Goal: Check status

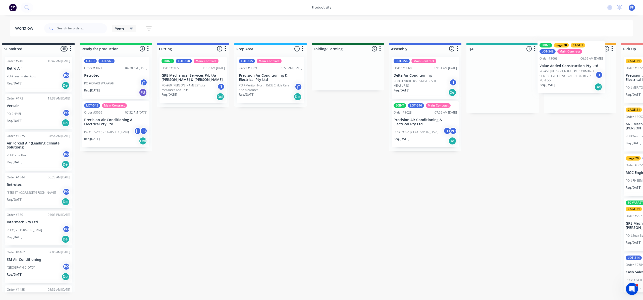
drag, startPoint x: 525, startPoint y: 87, endPoint x: 580, endPoint y: 70, distance: 57.8
click at [582, 70] on div "Submitted 45 Order #240 10:47 AM [DATE] Retro Air PO #Freshwater Apts PO Req. […" at bounding box center [479, 168] width 983 height 250
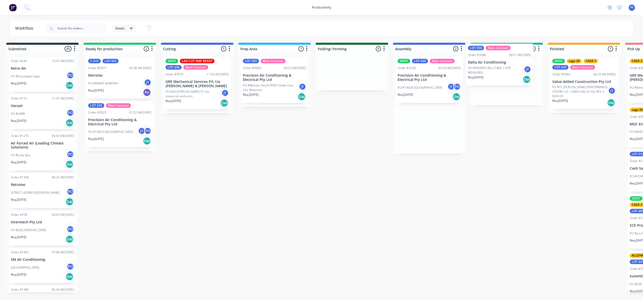
drag, startPoint x: 445, startPoint y: 78, endPoint x: 343, endPoint y: 81, distance: 102.3
click at [500, 63] on div "Submitted 45 Order #240 10:47 AM 24/09/24 Retro Air PO #Freshwater Apts PO Req.…" at bounding box center [483, 168] width 983 height 250
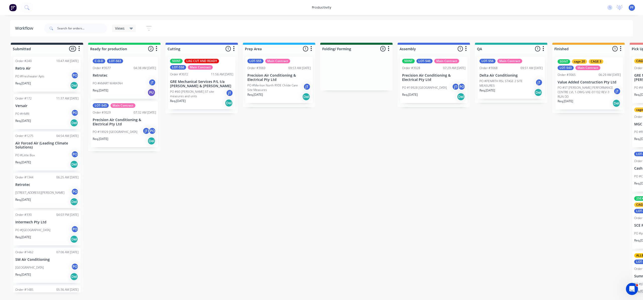
click at [584, 85] on div "50INT cage 20 CAGE 3 LOT-543 Main Contract Order #3065 06:29 AM 13/10/25 Value …" at bounding box center [588, 83] width 72 height 60
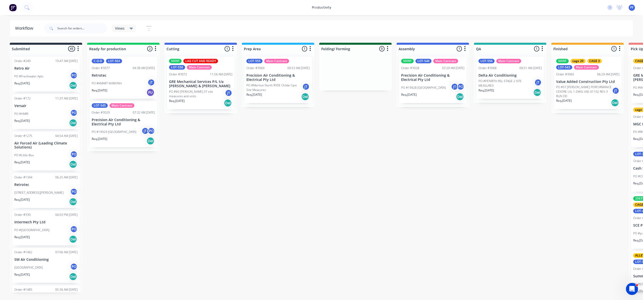
click at [583, 76] on div "50INT cage 20 CAGE 3 LOT-543 Main Contract Order #3065 06:29 AM 13/10/25 Value …" at bounding box center [587, 83] width 72 height 60
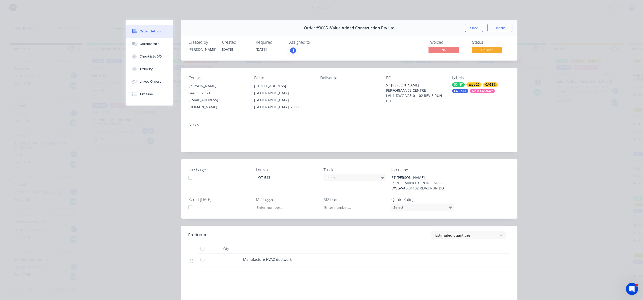
click at [479, 91] on div "Main Contract" at bounding box center [482, 91] width 25 height 5
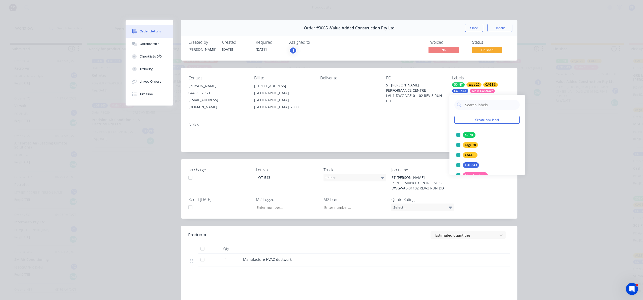
click at [492, 107] on input "text" at bounding box center [491, 105] width 52 height 10
type input "CAGE 23"
click at [458, 137] on div at bounding box center [458, 135] width 10 height 10
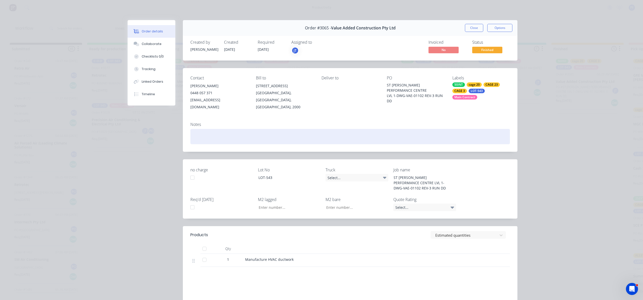
drag, startPoint x: 423, startPoint y: 130, endPoint x: 427, endPoint y: 120, distance: 11.0
click at [424, 129] on div at bounding box center [349, 136] width 319 height 15
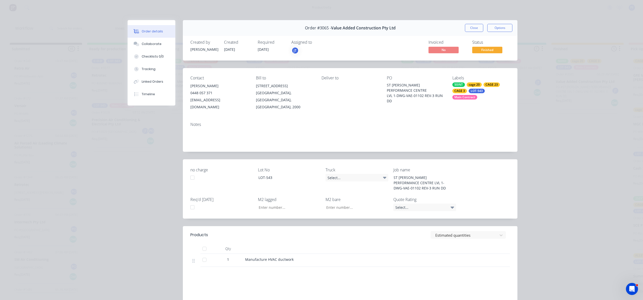
drag, startPoint x: 468, startPoint y: 28, endPoint x: 471, endPoint y: 29, distance: 3.2
click at [468, 28] on button "Close" at bounding box center [474, 28] width 18 height 8
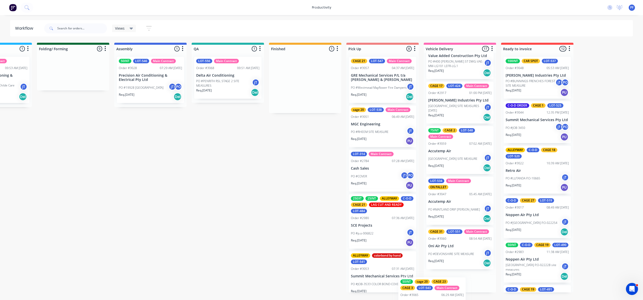
scroll to position [655, 0]
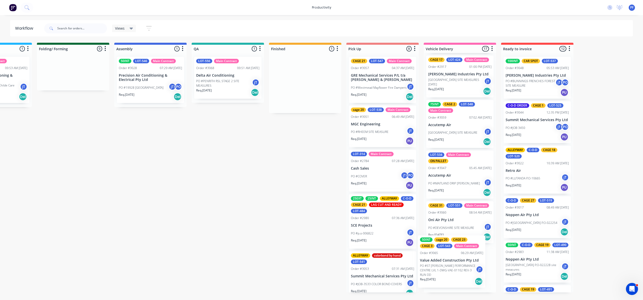
drag, startPoint x: 562, startPoint y: 88, endPoint x: 428, endPoint y: 264, distance: 221.3
click at [428, 264] on div "Submitted 45 Order #240 10:47 AM 24/09/24 Retro Air PO #Freshwater Apts PO Req.…" at bounding box center [204, 168] width 983 height 250
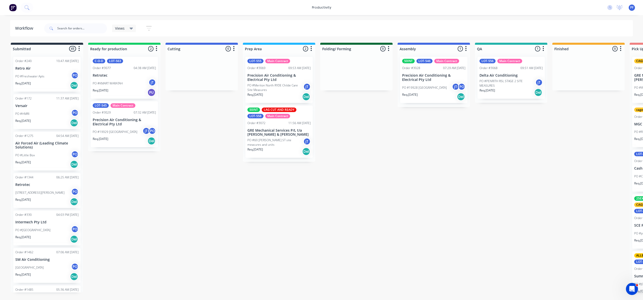
click at [504, 93] on div "Req. 17/10/25 Del" at bounding box center [510, 92] width 63 height 9
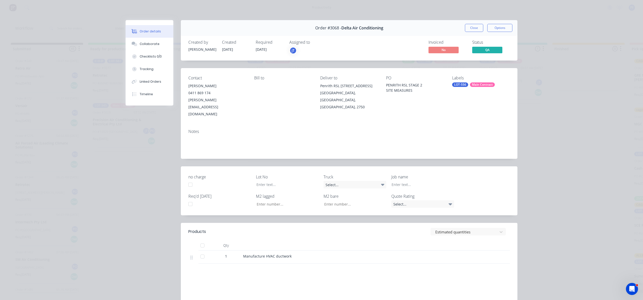
click at [456, 84] on div "LOT-556" at bounding box center [460, 84] width 16 height 5
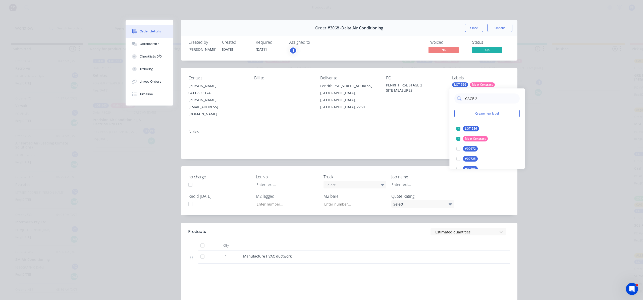
type input "CAGE 28"
click at [458, 128] on div at bounding box center [458, 129] width 10 height 10
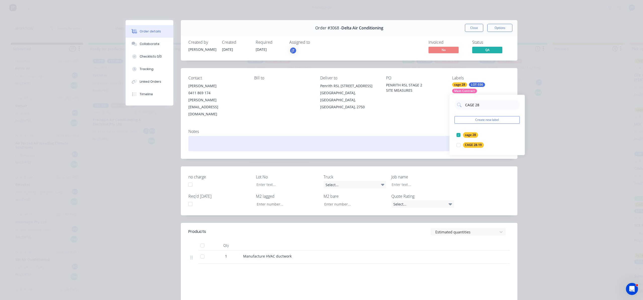
drag, startPoint x: 424, startPoint y: 130, endPoint x: 481, endPoint y: 35, distance: 110.7
click at [426, 136] on div at bounding box center [348, 143] width 321 height 15
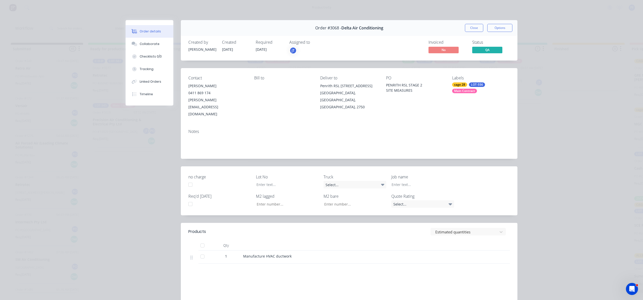
click at [466, 31] on button "Close" at bounding box center [474, 28] width 18 height 8
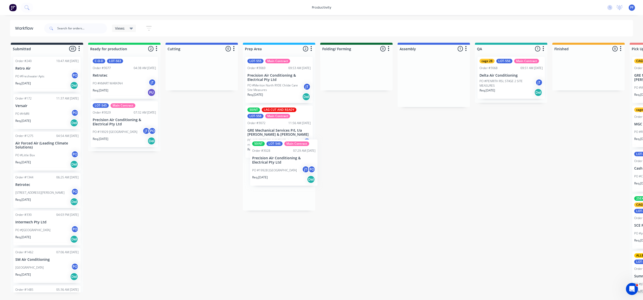
drag, startPoint x: 430, startPoint y: 88, endPoint x: 270, endPoint y: 172, distance: 181.5
click at [270, 172] on div "Submitted 45 Order #240 10:47 AM 24/09/24 Retro Air PO #Freshwater Apts PO Req.…" at bounding box center [487, 168] width 983 height 250
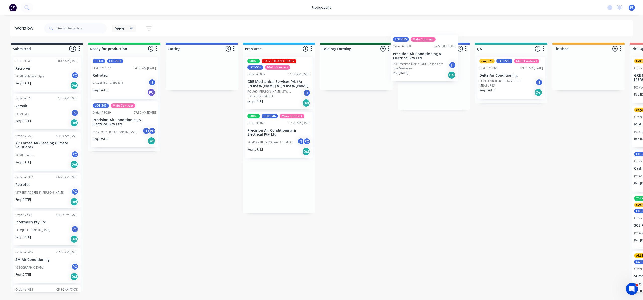
drag, startPoint x: 274, startPoint y: 93, endPoint x: 432, endPoint y: 69, distance: 160.5
click at [432, 69] on div "Submitted 45 Order #240 10:47 AM 24/09/24 Retro Air PO #Freshwater Apts PO Req.…" at bounding box center [487, 168] width 983 height 250
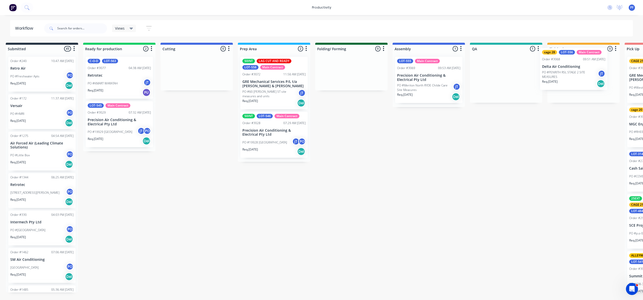
drag, startPoint x: 507, startPoint y: 84, endPoint x: 566, endPoint y: 79, distance: 59.5
click at [570, 75] on div "Submitted 45 Order #240 10:47 AM 24/09/24 Retro Air PO #Freshwater Apts PO Req.…" at bounding box center [482, 168] width 983 height 250
